Goal: Book appointment/travel/reservation

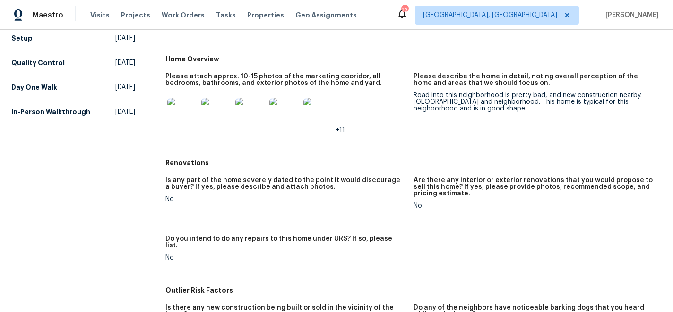
scroll to position [146, 0]
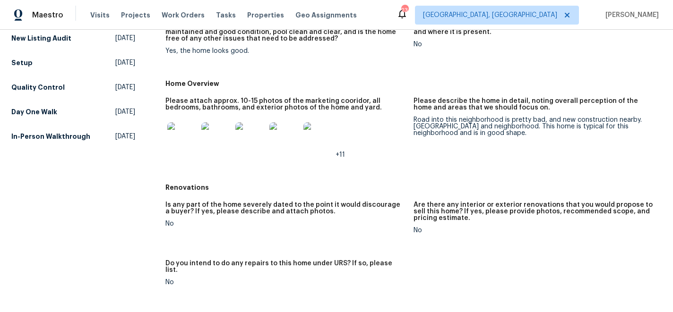
click at [188, 146] on img at bounding box center [182, 137] width 30 height 30
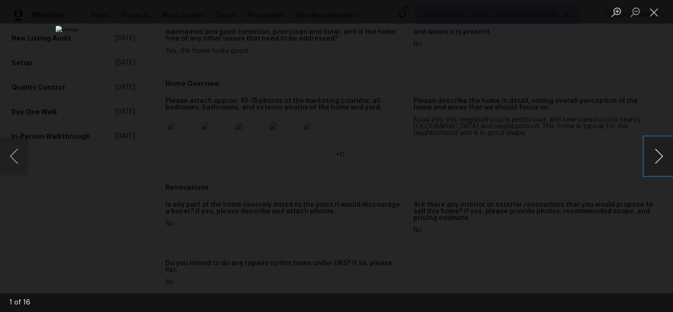
click at [662, 160] on button "Next image" at bounding box center [658, 156] width 28 height 38
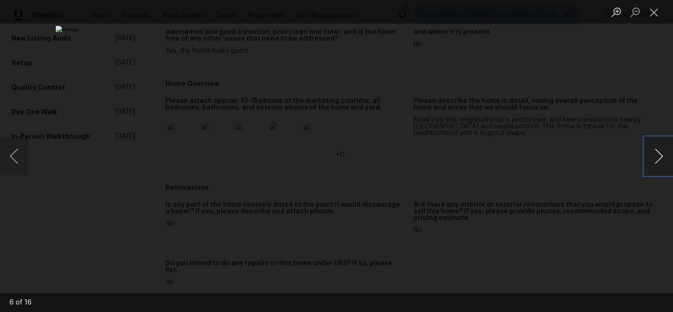
click at [662, 160] on button "Next image" at bounding box center [658, 156] width 28 height 38
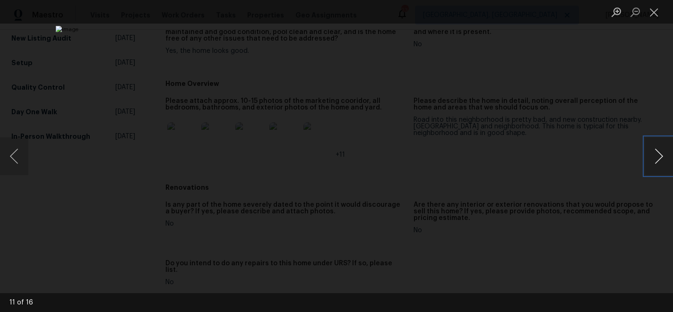
click at [662, 160] on button "Next image" at bounding box center [658, 156] width 28 height 38
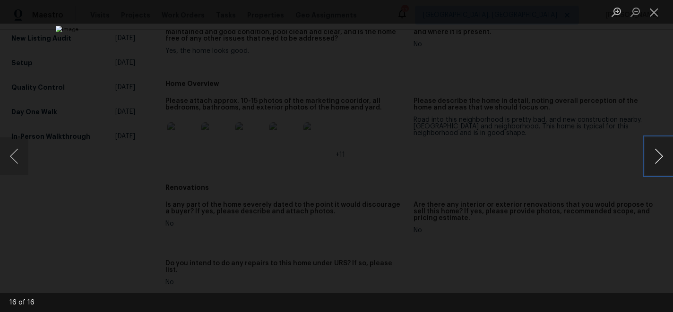
click at [662, 160] on button "Next image" at bounding box center [658, 156] width 28 height 38
click at [373, 154] on img "Lightbox" at bounding box center [337, 156] width 562 height 261
click at [653, 15] on button "Close lightbox" at bounding box center [653, 12] width 19 height 17
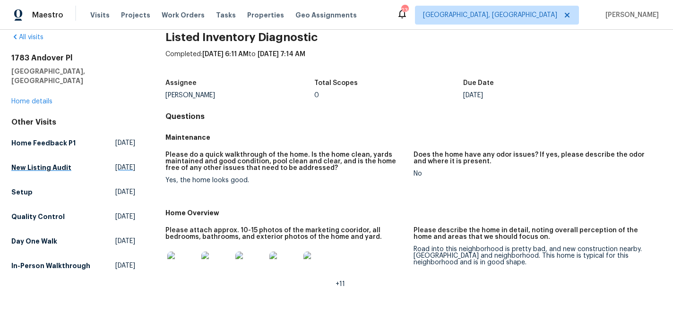
scroll to position [0, 0]
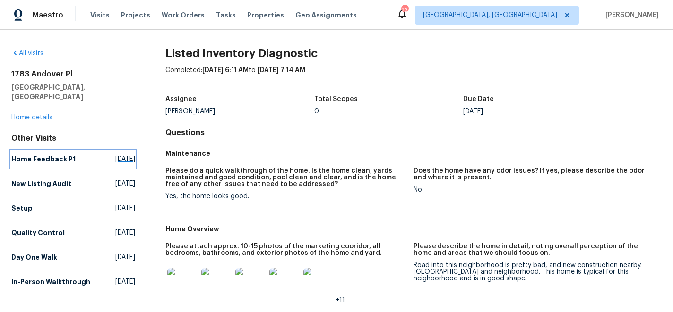
click at [129, 154] on span "[DATE]" at bounding box center [125, 158] width 20 height 9
